Goal: Check status: Check status

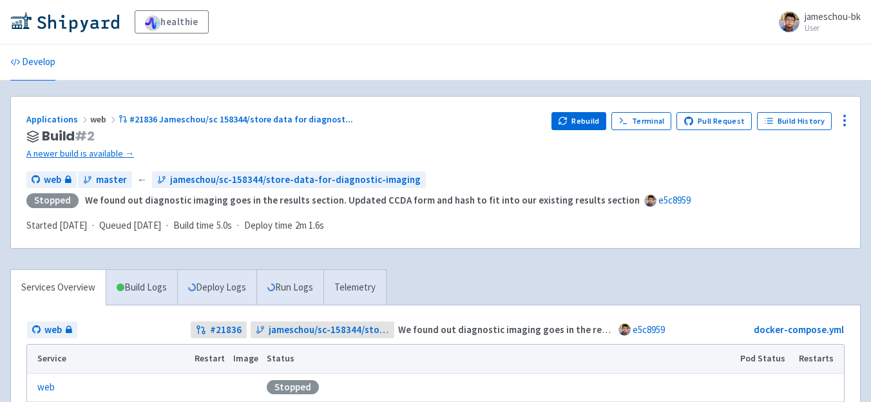
click at [556, 113] on div "Applications web #21836 Jameschou/sc 158344/store data for diagnost ... Build #…" at bounding box center [435, 136] width 818 height 49
click at [560, 114] on button "Rebuild" at bounding box center [578, 121] width 55 height 18
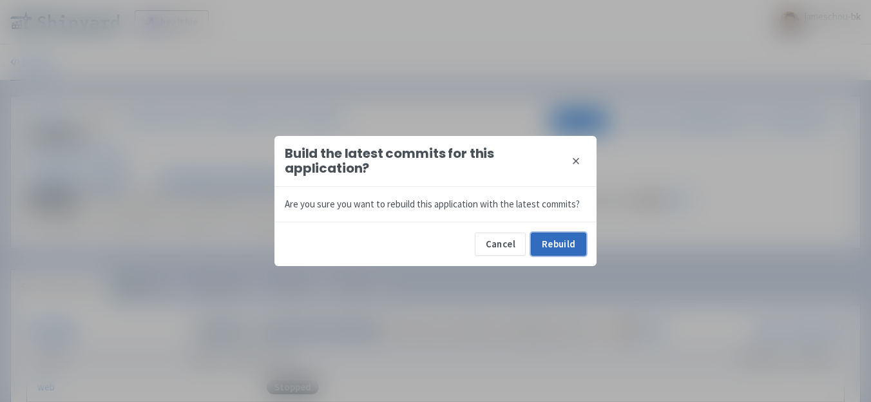
click at [566, 246] on button "Rebuild" at bounding box center [558, 244] width 55 height 23
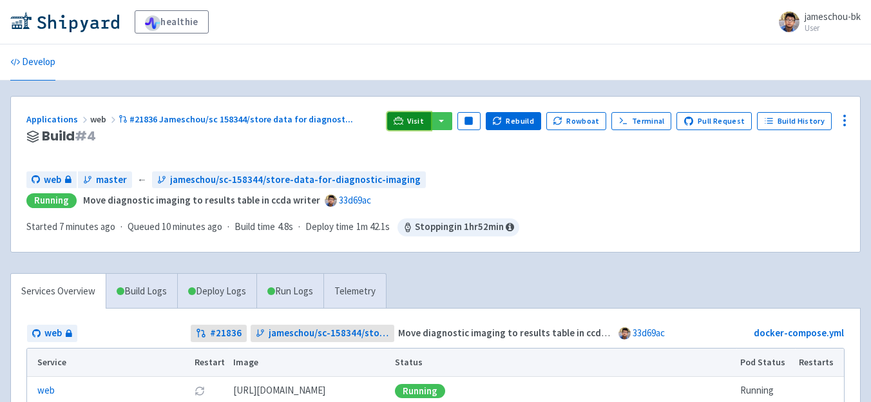
click at [413, 120] on link "Visit" at bounding box center [409, 121] width 44 height 18
